Goal: Information Seeking & Learning: Understand process/instructions

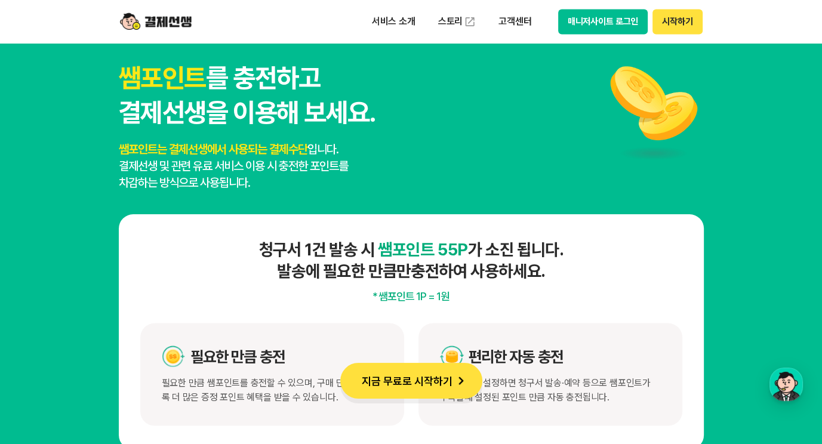
scroll to position [6148, 0]
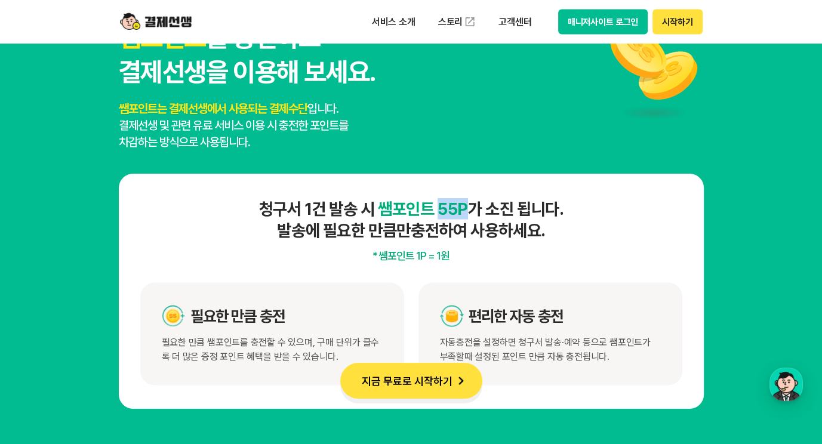
drag, startPoint x: 443, startPoint y: 209, endPoint x: 472, endPoint y: 210, distance: 28.7
click at [472, 210] on h4 "청구서 1건 발송 시 쌤포인트 55P 가 소진 됩니다. 발송에 필요한 만큼만 충전하여 사용하세요." at bounding box center [411, 219] width 542 height 43
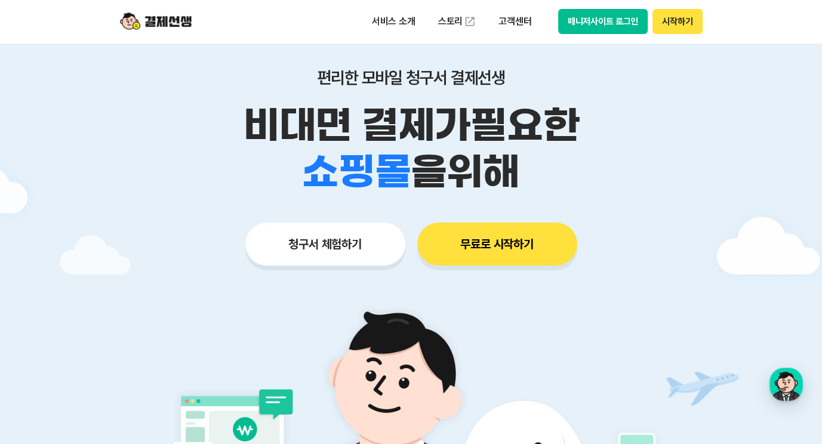
scroll to position [0, 0]
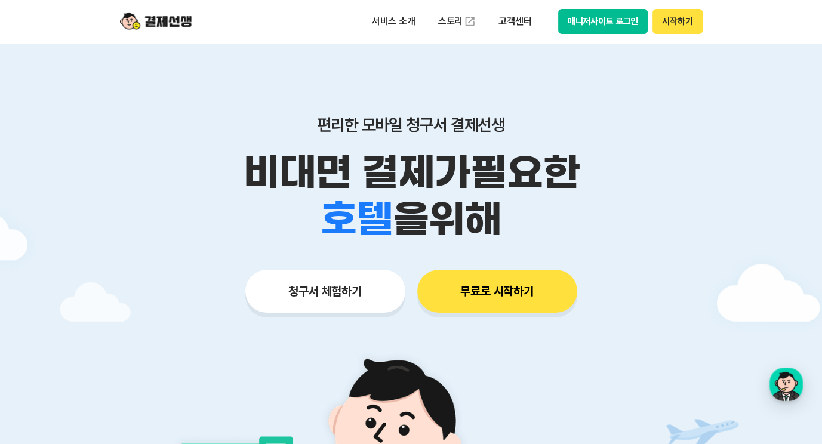
click at [514, 291] on button "무료로 시작하기" at bounding box center [497, 291] width 160 height 43
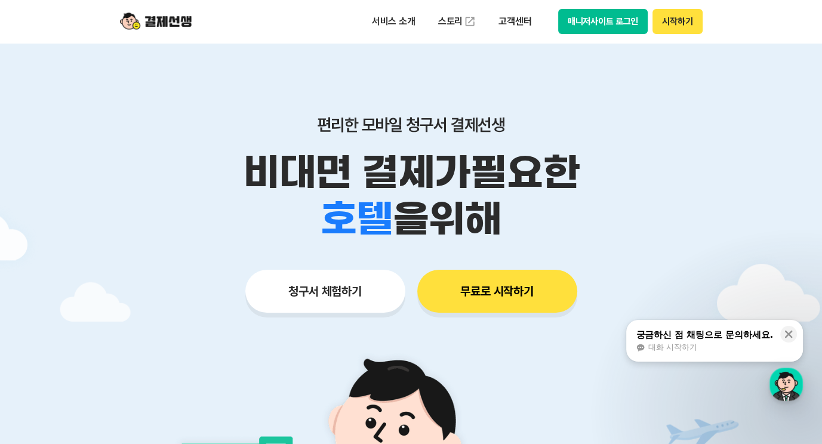
click at [683, 347] on span "대화 시작하기" at bounding box center [672, 347] width 49 height 11
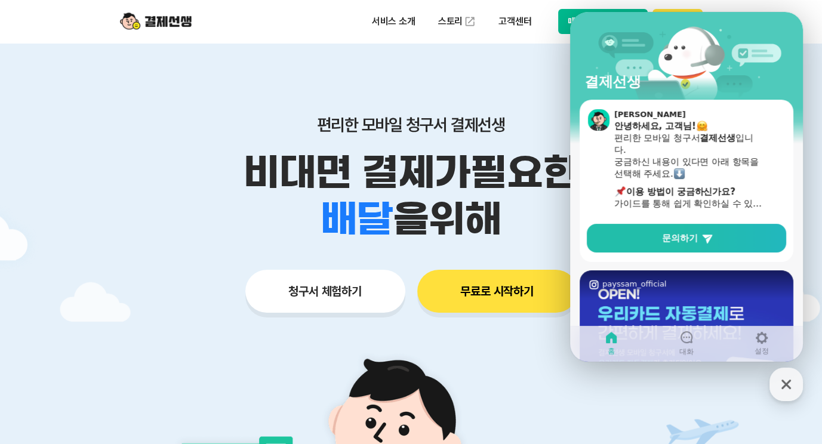
scroll to position [27, 0]
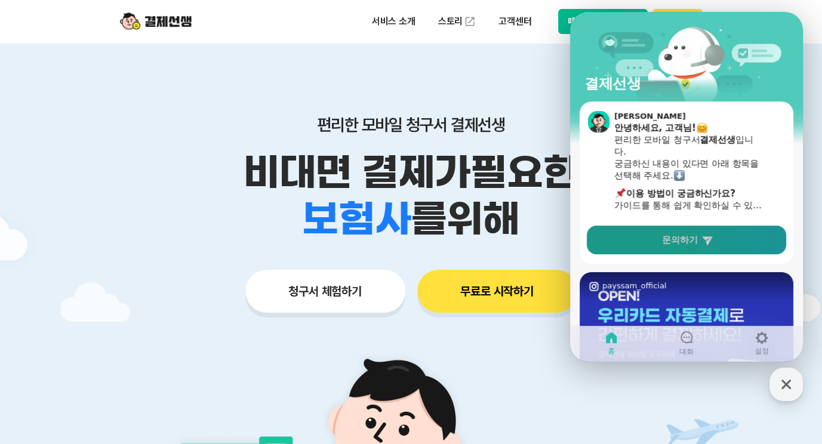
click at [669, 241] on span "문의하기" at bounding box center [680, 240] width 36 height 12
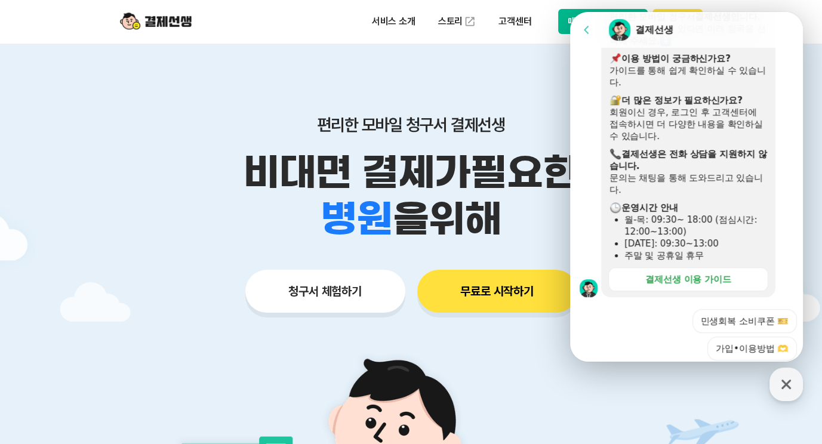
scroll to position [214, 0]
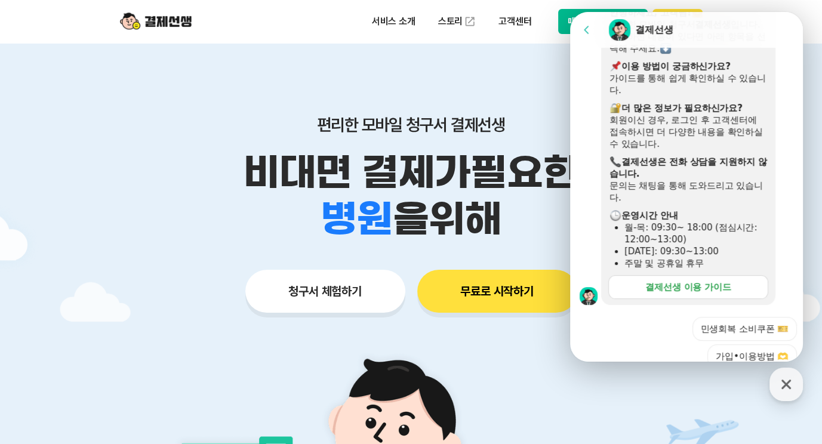
click at [686, 286] on div "결제선생 이용 가이드" at bounding box center [688, 287] width 86 height 12
